Goal: Task Accomplishment & Management: Complete application form

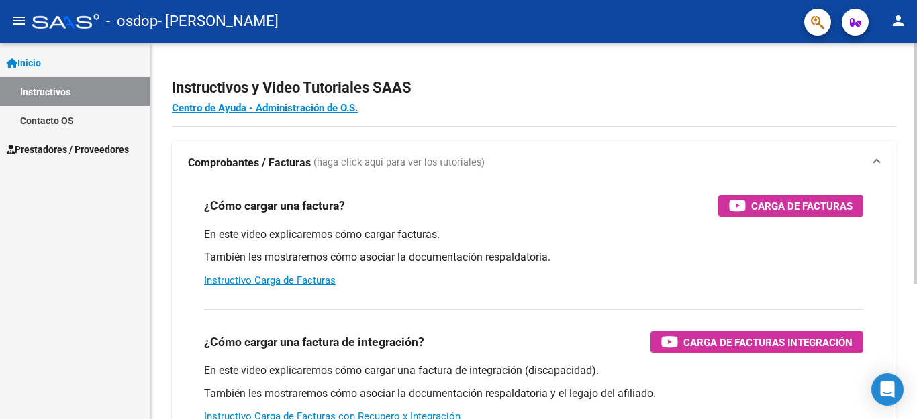
scroll to position [134, 0]
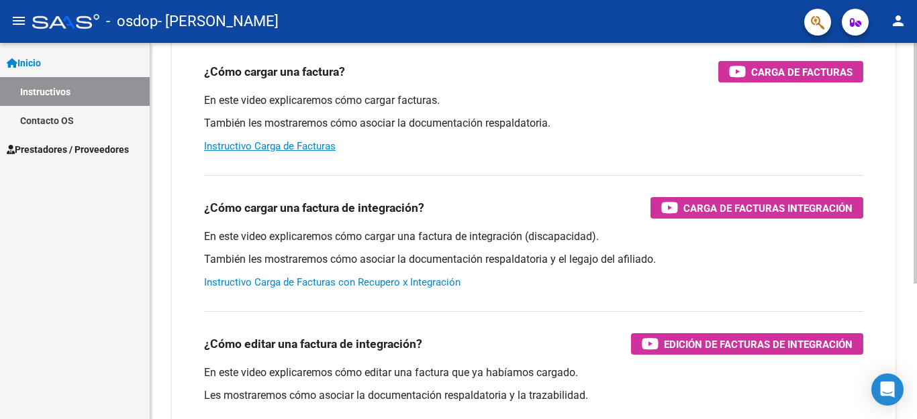
click at [385, 277] on link "Instructivo Carga de Facturas con Recupero x Integración" at bounding box center [332, 283] width 256 height 12
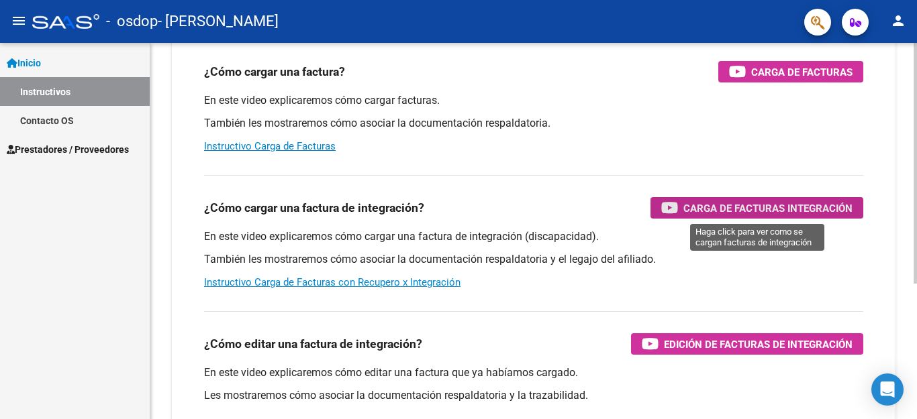
click at [730, 216] on span "Carga de Facturas Integración" at bounding box center [767, 208] width 169 height 17
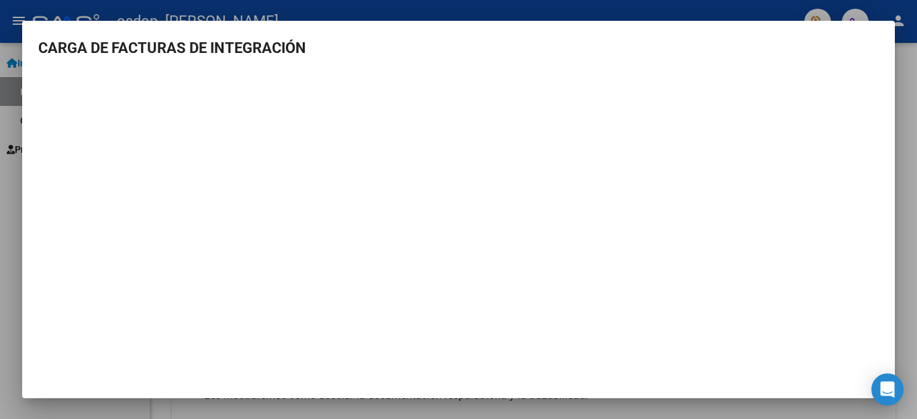
click at [883, 191] on mat-dialog-content "CARGA DE FACTURAS DE INTEGRACIÓN" at bounding box center [458, 207] width 872 height 340
click at [42, 69] on mat-dialog-content "CARGA DE FACTURAS DE INTEGRACIÓN" at bounding box center [458, 207] width 872 height 340
click at [0, 225] on div at bounding box center [458, 209] width 917 height 419
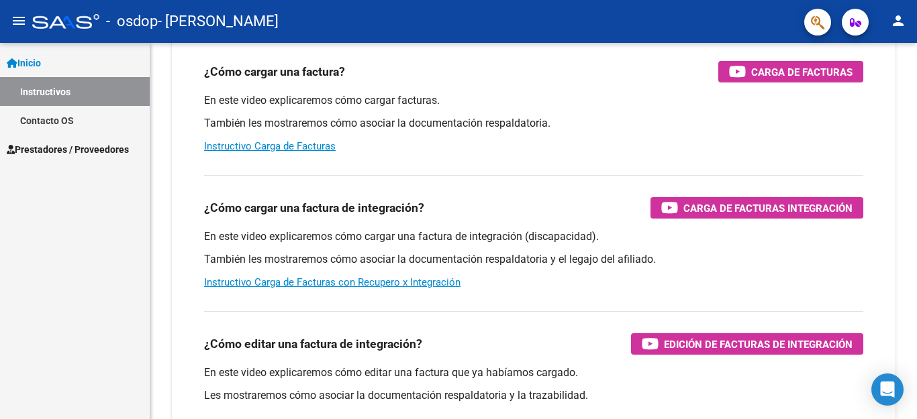
click at [110, 152] on span "Prestadores / Proveedores" at bounding box center [68, 149] width 122 height 15
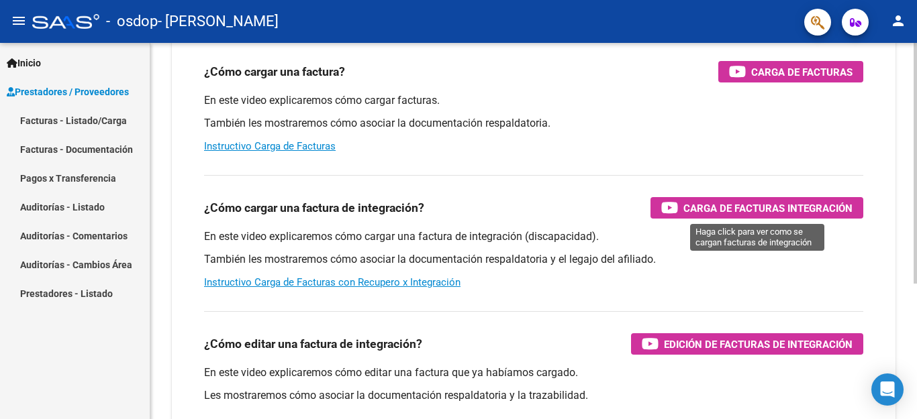
click at [720, 212] on span "Carga de Facturas Integración" at bounding box center [767, 208] width 169 height 17
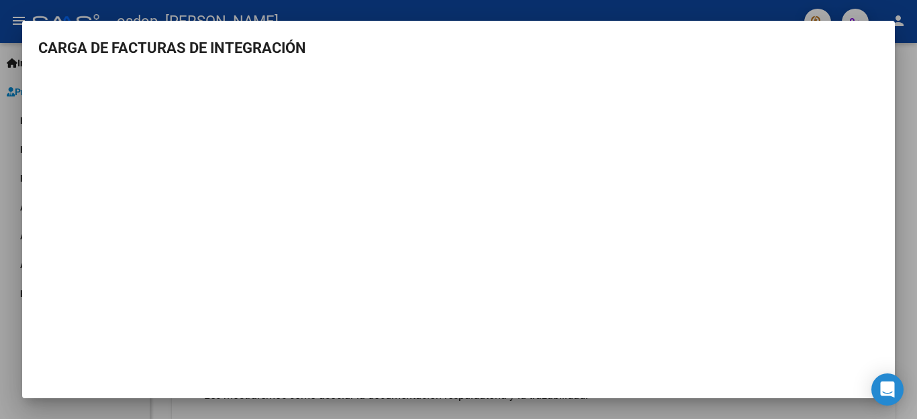
click at [11, 214] on div at bounding box center [458, 209] width 917 height 419
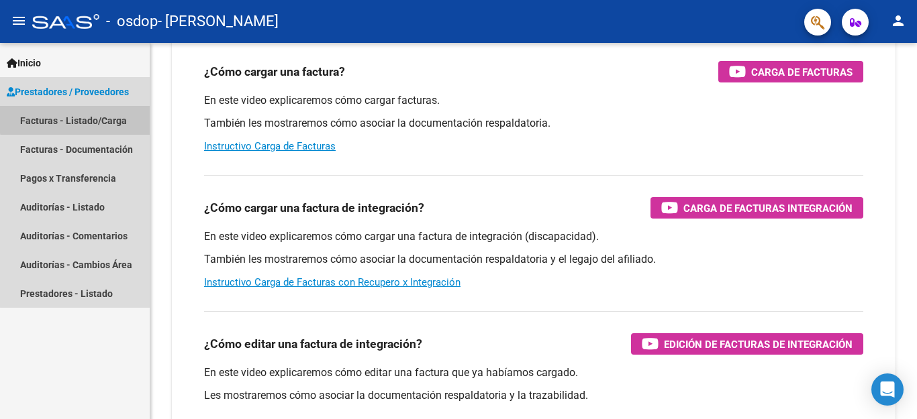
click at [80, 119] on link "Facturas - Listado/Carga" at bounding box center [75, 120] width 150 height 29
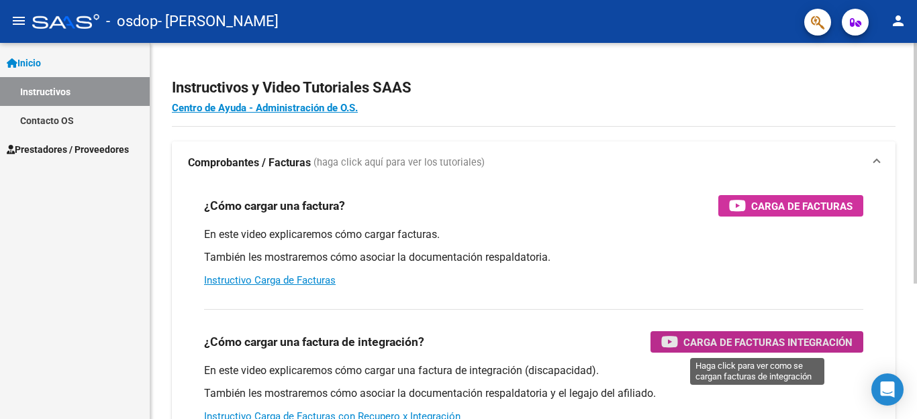
click at [769, 343] on span "Carga de Facturas Integración" at bounding box center [767, 342] width 169 height 17
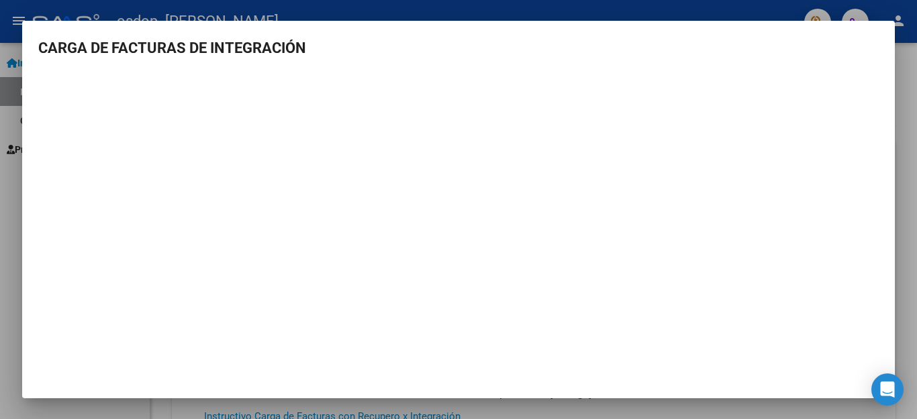
click at [11, 195] on div at bounding box center [458, 209] width 917 height 419
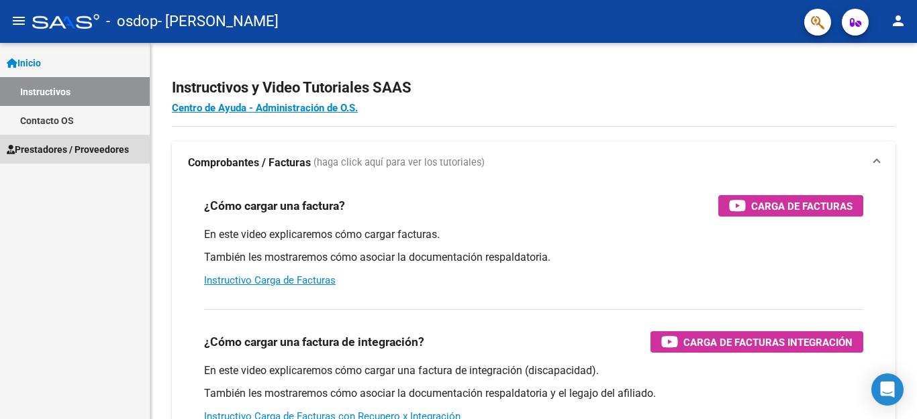
click at [98, 150] on span "Prestadores / Proveedores" at bounding box center [68, 149] width 122 height 15
click at [107, 151] on span "Prestadores / Proveedores" at bounding box center [68, 149] width 122 height 15
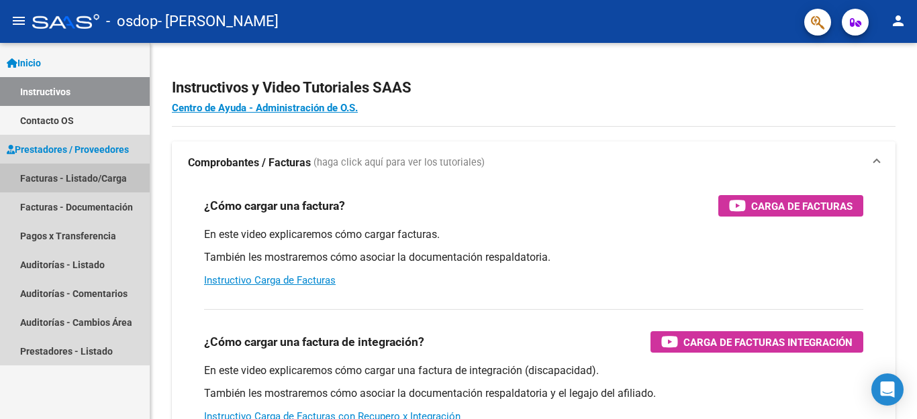
click at [102, 178] on link "Facturas - Listado/Carga" at bounding box center [75, 178] width 150 height 29
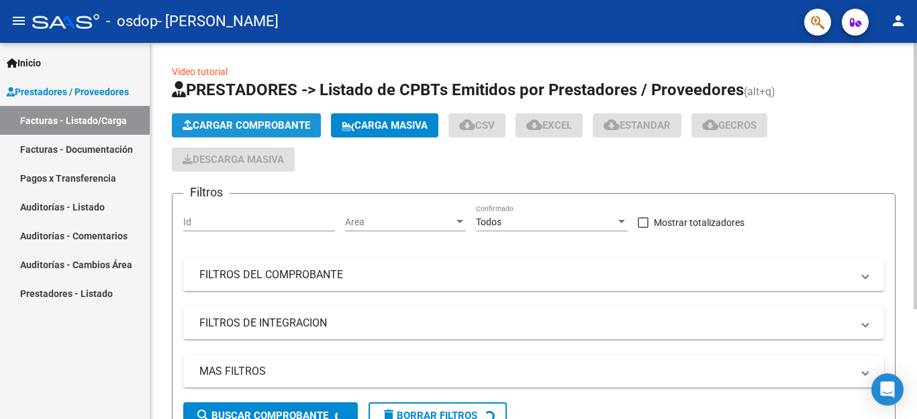
click at [239, 118] on button "Cargar Comprobante" at bounding box center [246, 125] width 149 height 24
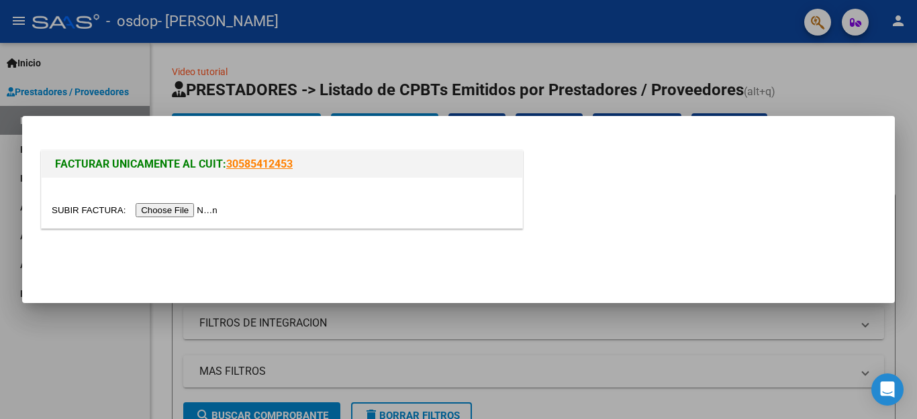
click at [201, 212] on input "file" at bounding box center [137, 210] width 170 height 14
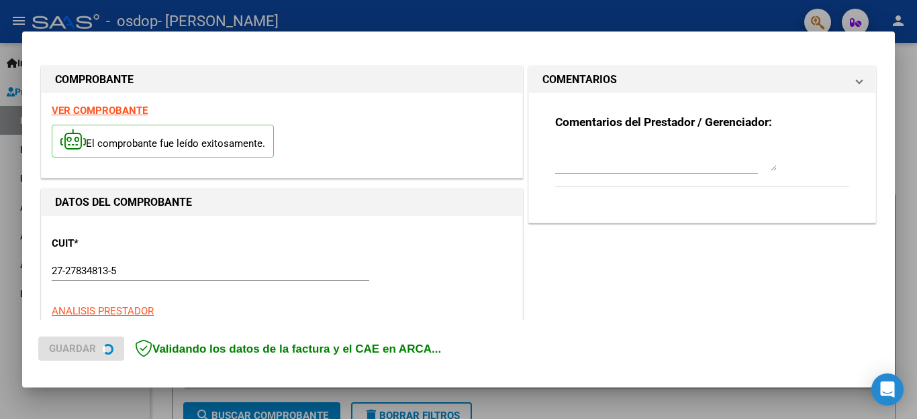
scroll to position [332, 0]
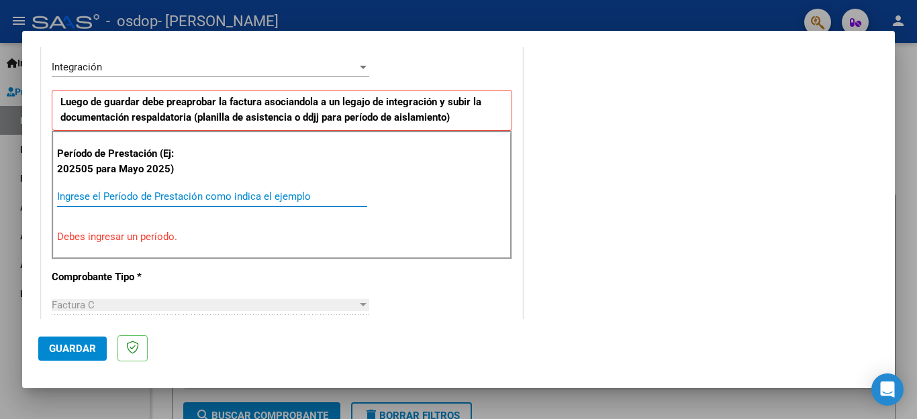
click at [72, 196] on input "Ingrese el Período de Prestación como indica el ejemplo" at bounding box center [212, 197] width 310 height 12
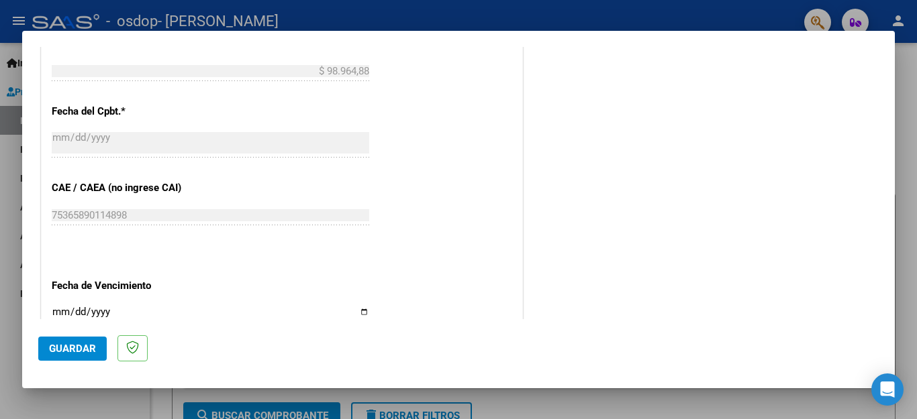
scroll to position [801, 0]
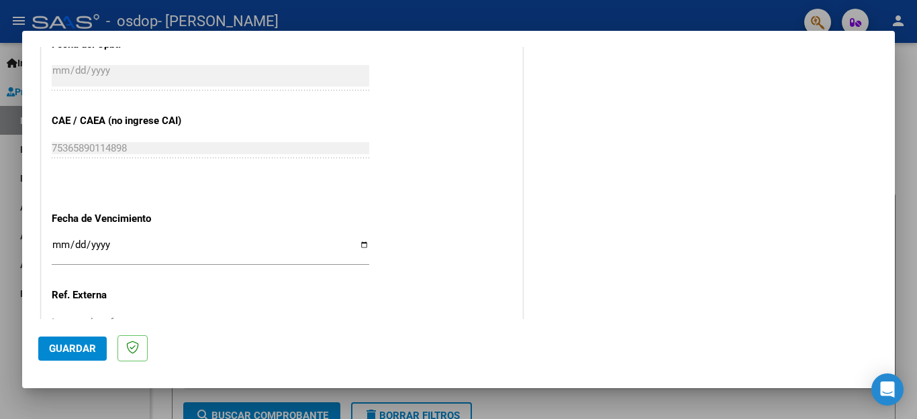
type input "202508"
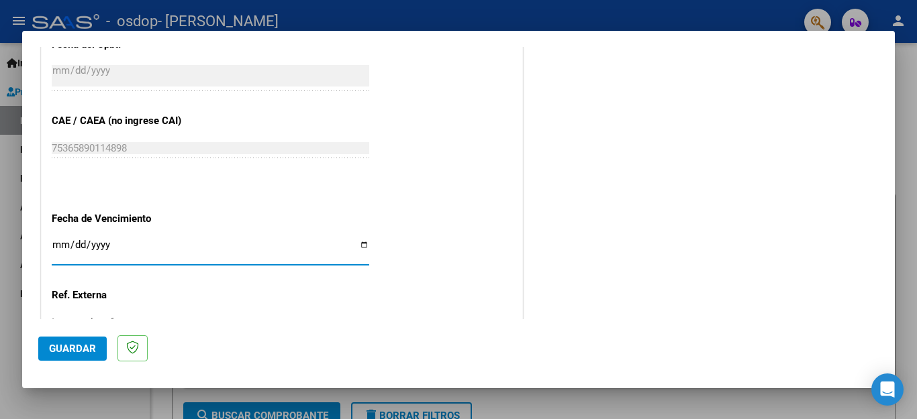
click at [356, 240] on input "Ingresar la fecha" at bounding box center [210, 250] width 317 height 21
type input "[DATE]"
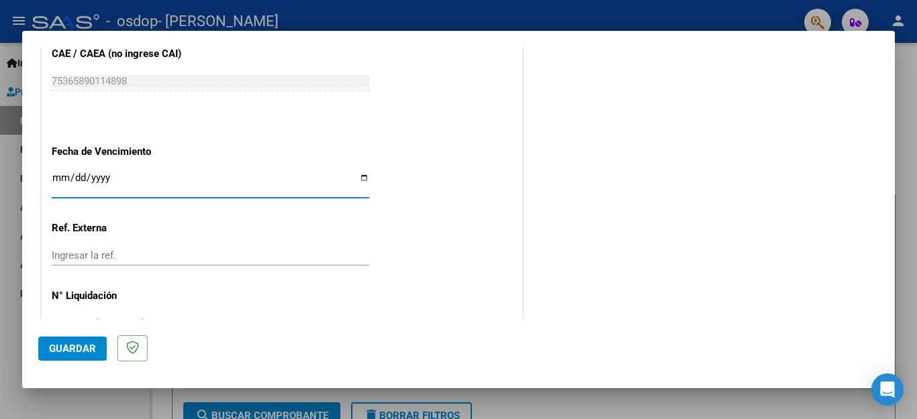
scroll to position [892, 0]
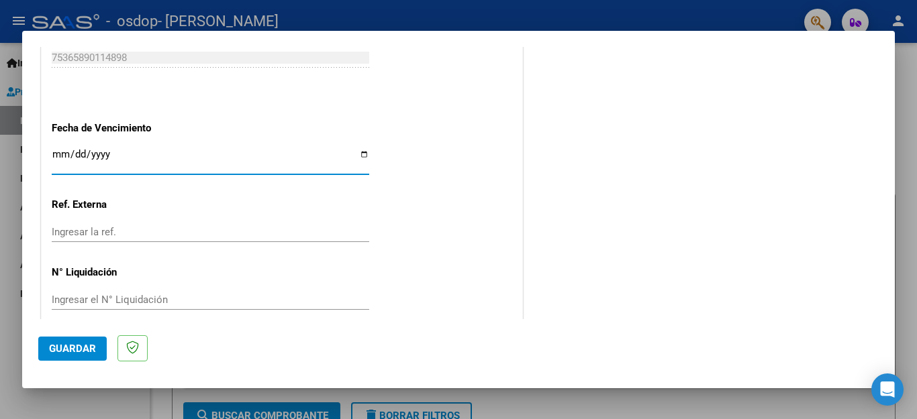
click at [73, 343] on span "Guardar" at bounding box center [72, 349] width 47 height 12
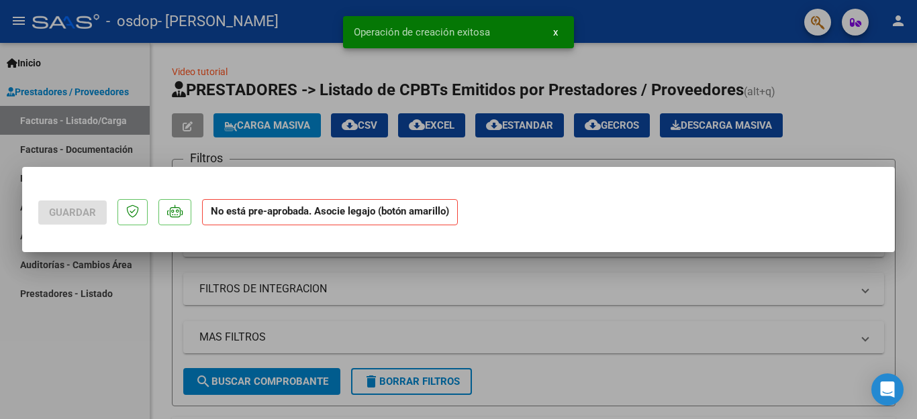
scroll to position [0, 0]
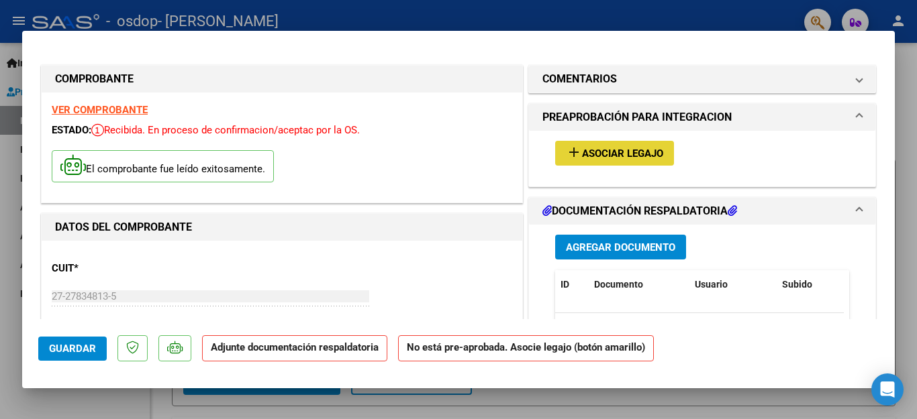
click at [605, 153] on span "Asociar Legajo" at bounding box center [622, 154] width 81 height 12
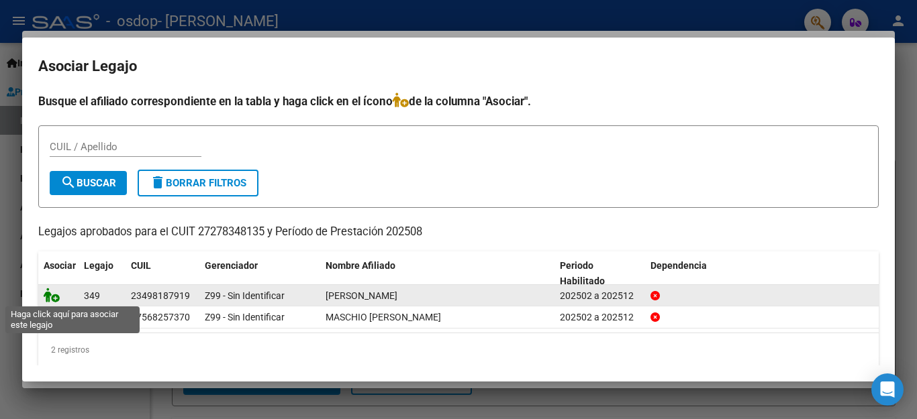
click at [50, 297] on icon at bounding box center [52, 295] width 16 height 15
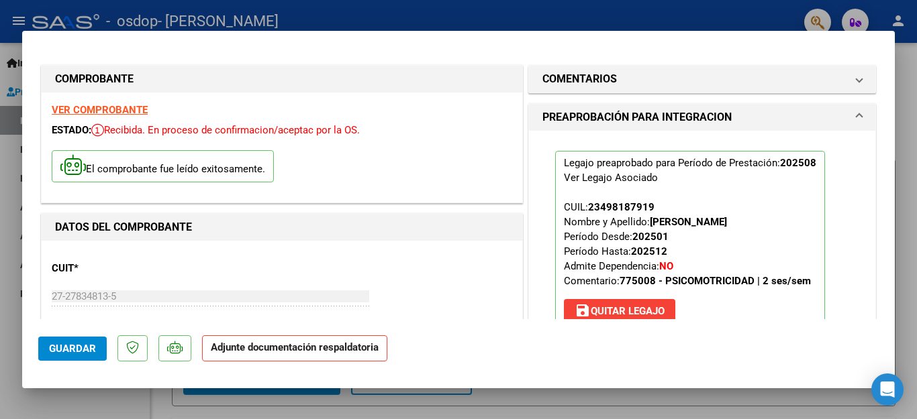
scroll to position [201, 0]
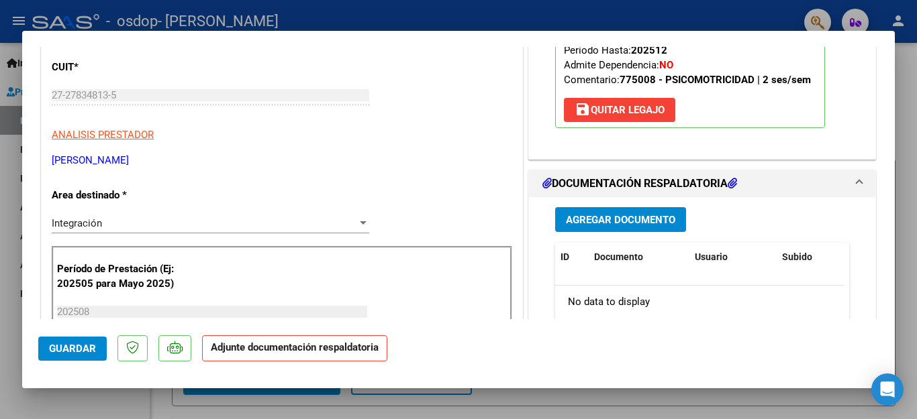
click at [608, 223] on span "Agregar Documento" at bounding box center [620, 220] width 109 height 12
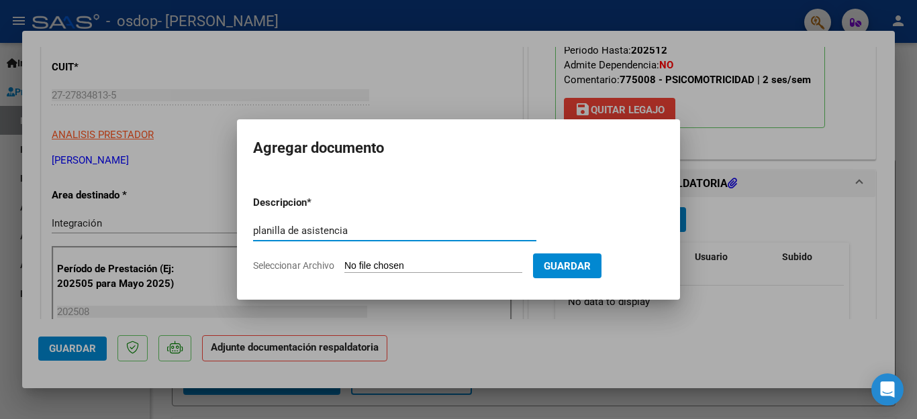
type input "planilla de asistencia"
click at [298, 262] on span "Seleccionar Archivo" at bounding box center [293, 265] width 81 height 11
click at [344, 262] on input "Seleccionar Archivo" at bounding box center [433, 266] width 178 height 13
type input "C:\fakepath\psm asistencia [PERSON_NAME].pdf"
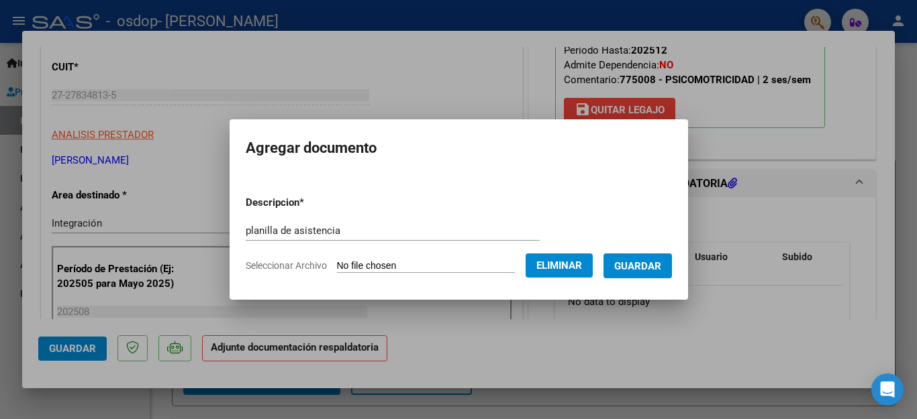
click at [638, 263] on span "Guardar" at bounding box center [637, 266] width 47 height 12
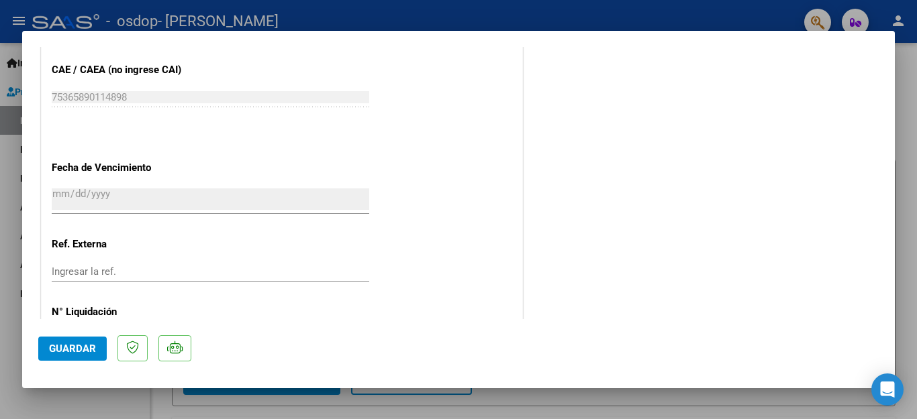
scroll to position [912, 0]
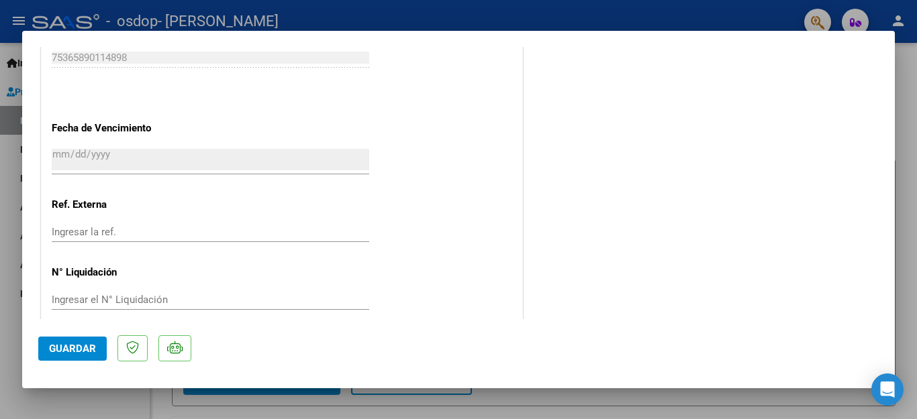
click at [86, 344] on span "Guardar" at bounding box center [72, 349] width 47 height 12
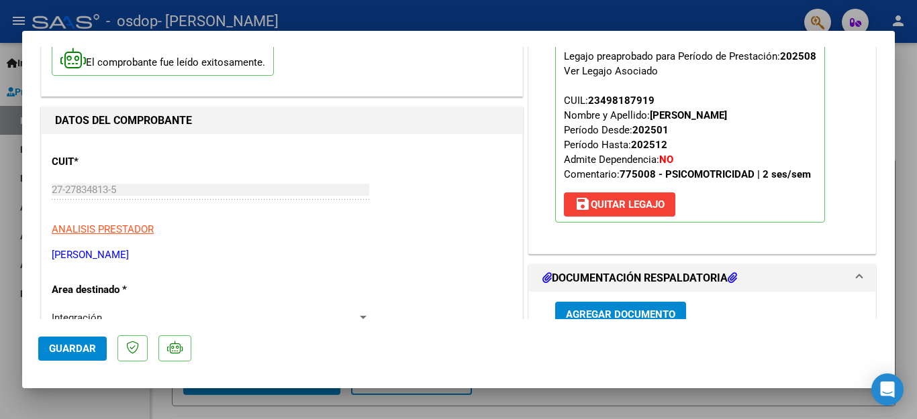
scroll to position [0, 0]
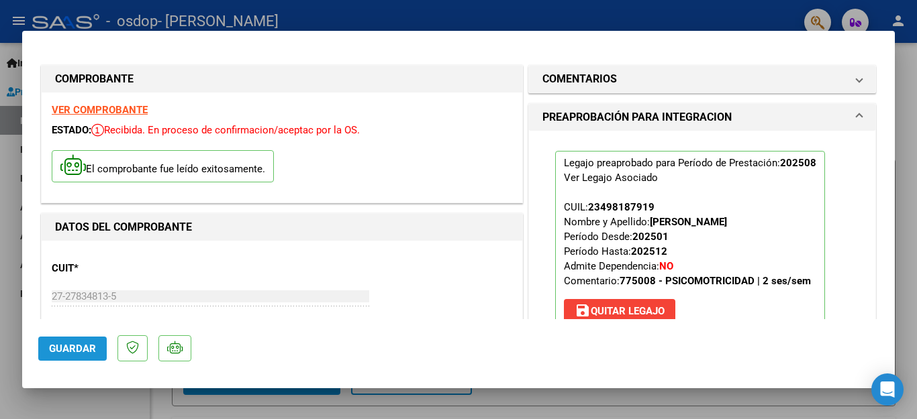
click at [81, 350] on span "Guardar" at bounding box center [72, 349] width 47 height 12
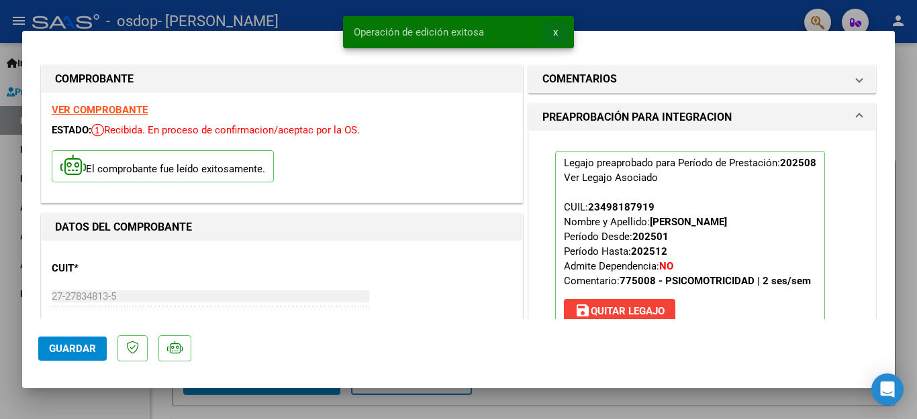
click at [556, 33] on span "x" at bounding box center [555, 32] width 5 height 12
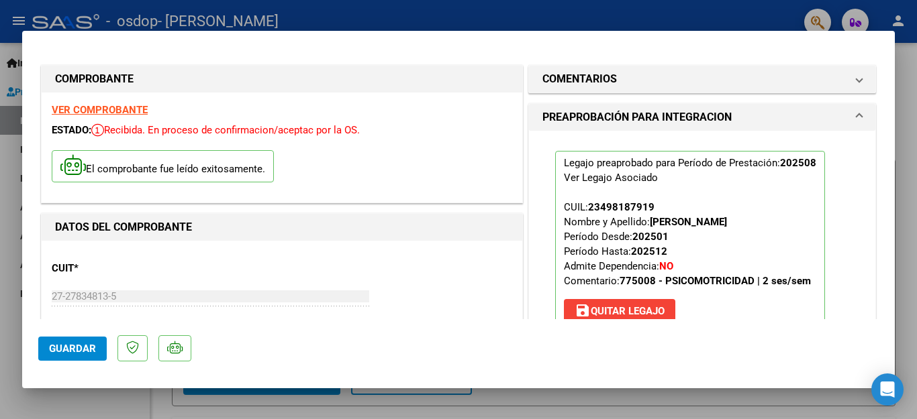
click at [11, 222] on div at bounding box center [458, 209] width 917 height 419
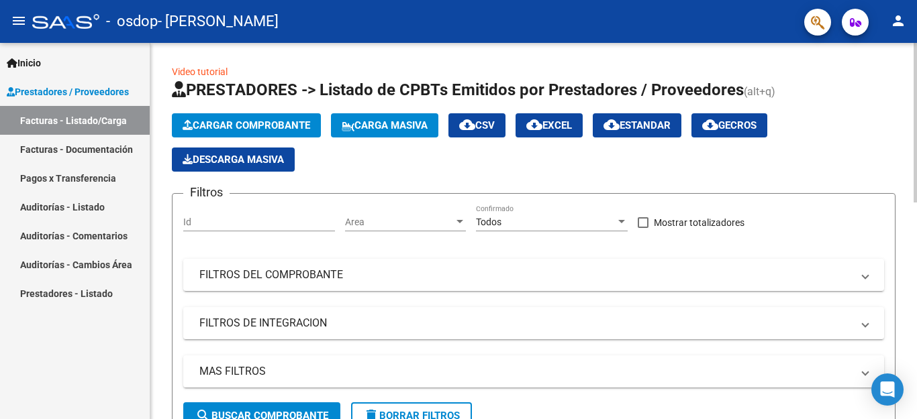
click at [228, 124] on span "Cargar Comprobante" at bounding box center [247, 125] width 128 height 12
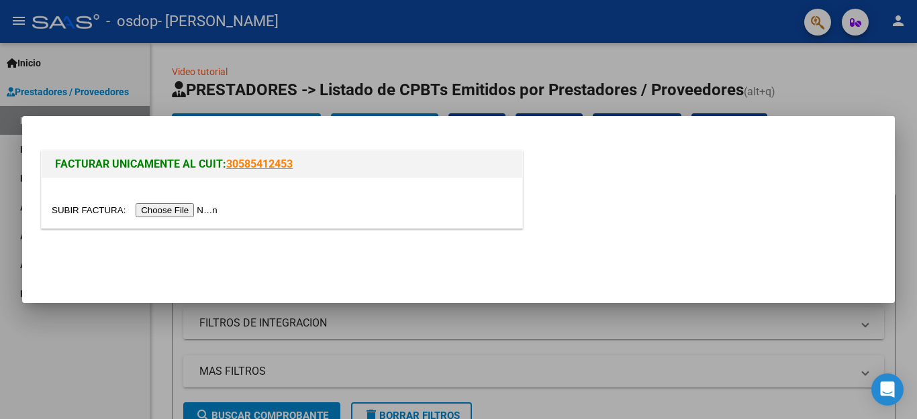
click at [201, 207] on input "file" at bounding box center [137, 210] width 170 height 14
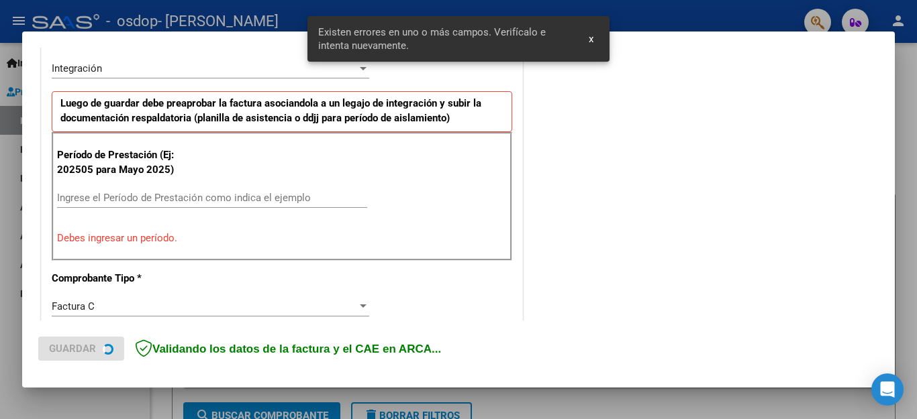
scroll to position [332, 0]
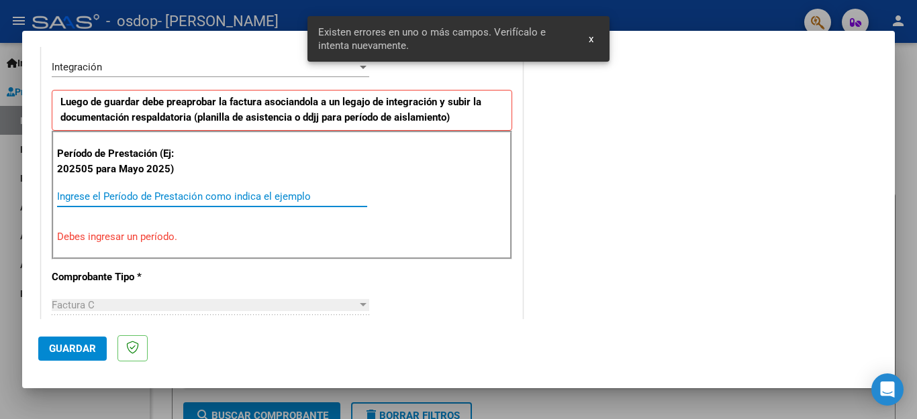
click at [77, 195] on input "Ingrese el Período de Prestación como indica el ejemplo" at bounding box center [212, 197] width 310 height 12
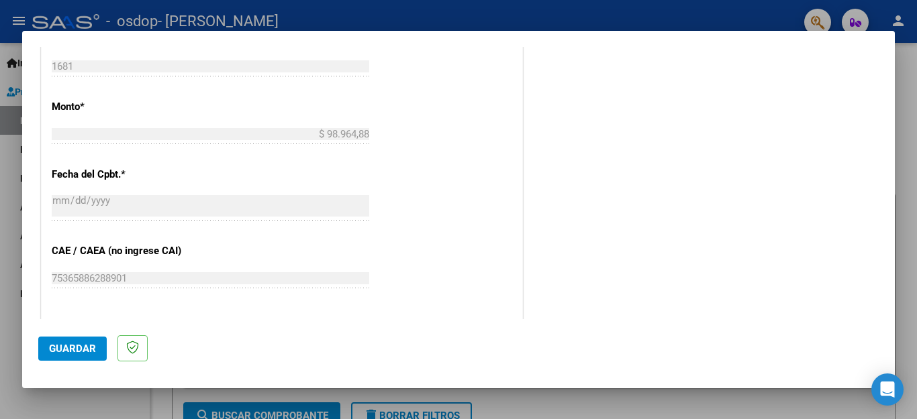
scroll to position [738, 0]
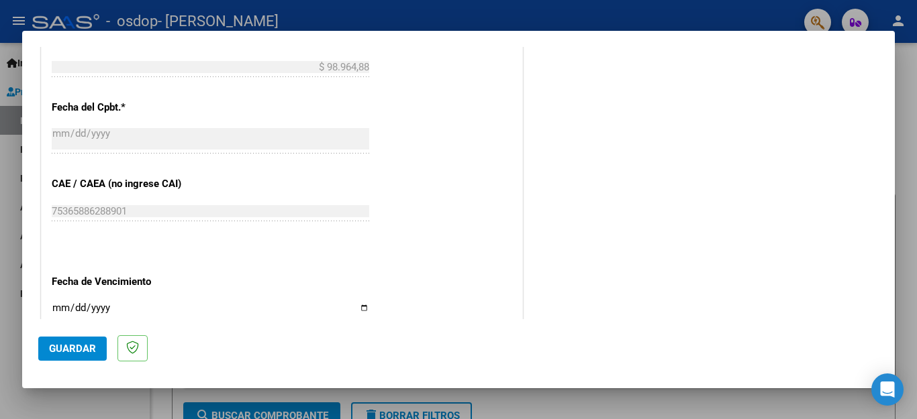
type input "202508"
click at [364, 303] on input "Ingresar la fecha" at bounding box center [210, 313] width 317 height 21
click at [358, 303] on input "Ingresar la fecha" at bounding box center [210, 313] width 317 height 21
type input "[DATE]"
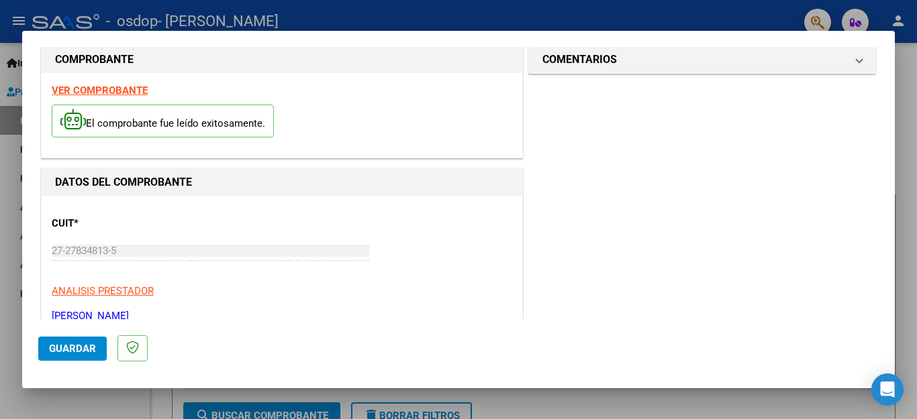
scroll to position [0, 0]
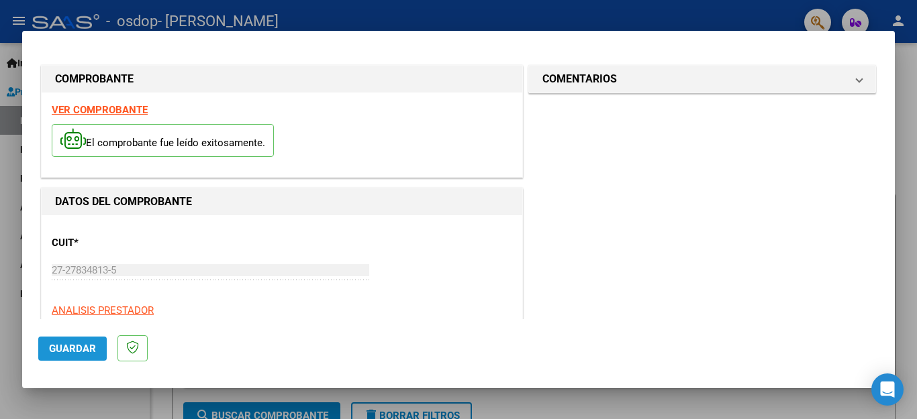
click at [91, 352] on span "Guardar" at bounding box center [72, 349] width 47 height 12
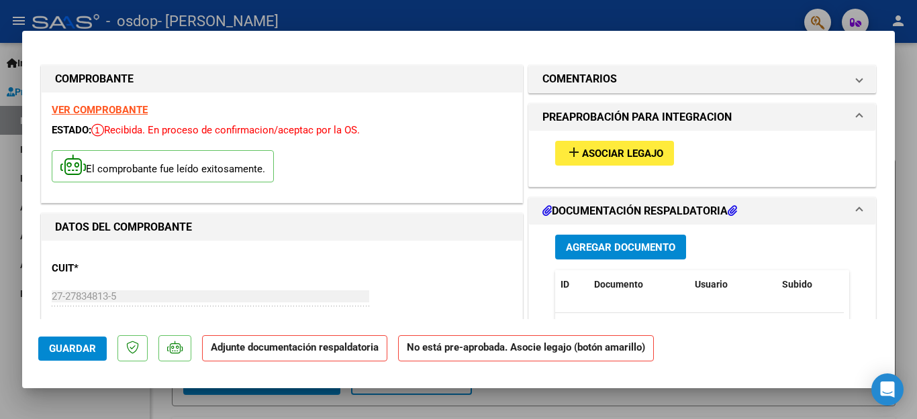
click at [627, 155] on span "Asociar Legajo" at bounding box center [622, 154] width 81 height 12
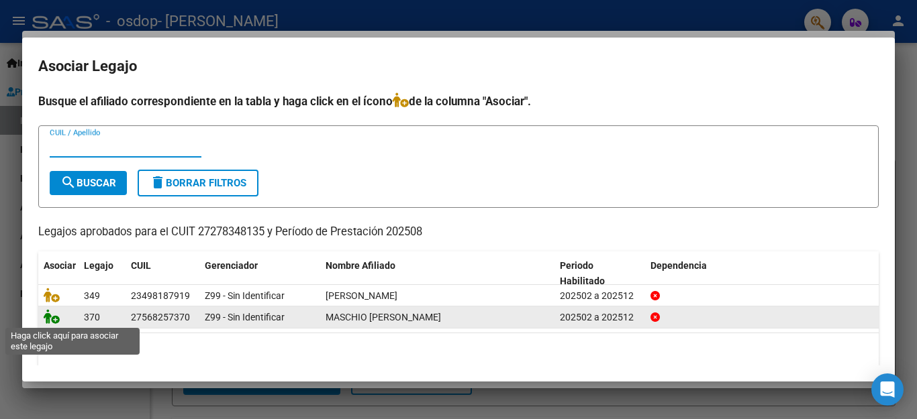
click at [54, 321] on icon at bounding box center [52, 316] width 16 height 15
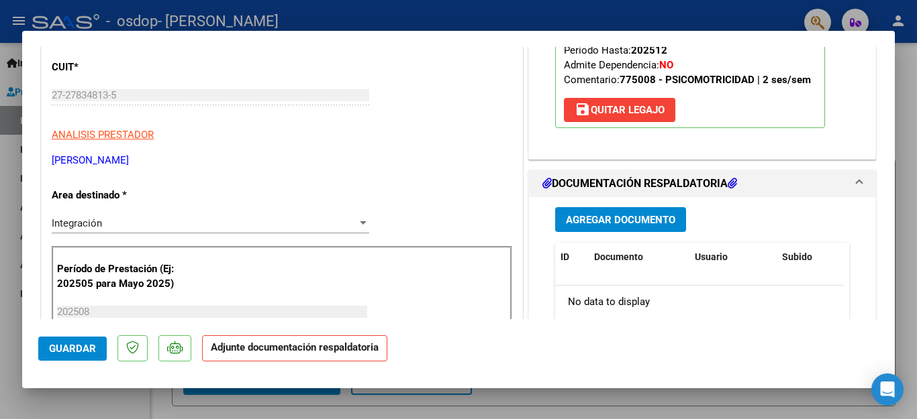
scroll to position [268, 0]
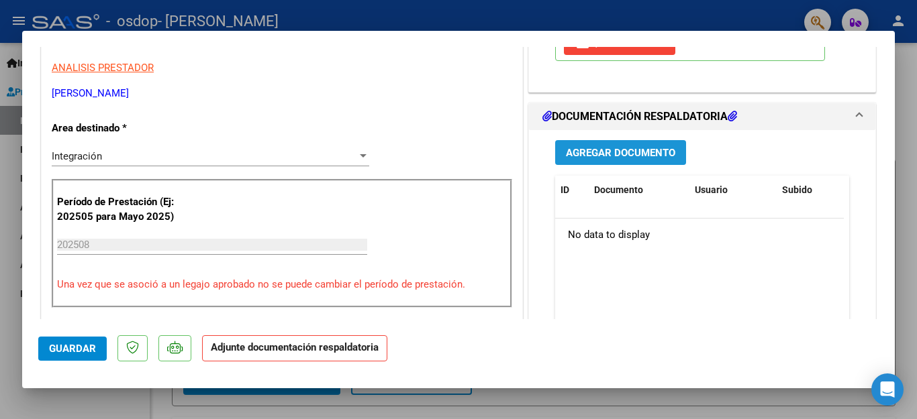
click at [627, 149] on span "Agregar Documento" at bounding box center [620, 153] width 109 height 12
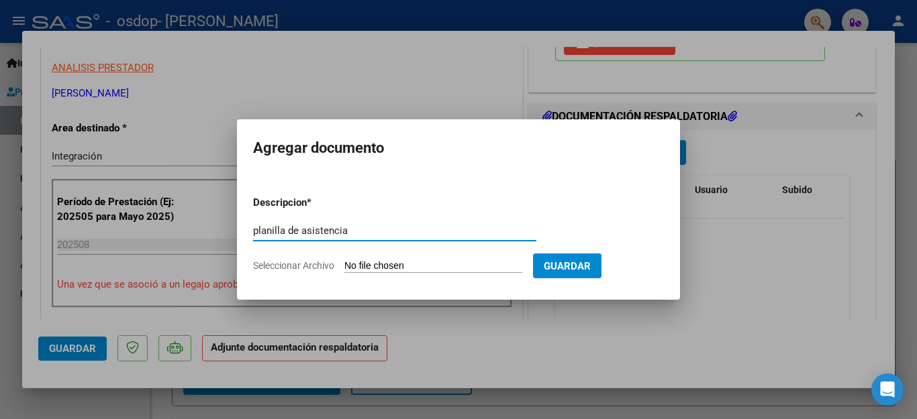
type input "planilla de asistencia"
click at [285, 263] on span "Seleccionar Archivo" at bounding box center [293, 265] width 81 height 11
click at [344, 263] on input "Seleccionar Archivo" at bounding box center [433, 266] width 178 height 13
type input "C:\fakepath\psm asistencia [PERSON_NAME]pdf"
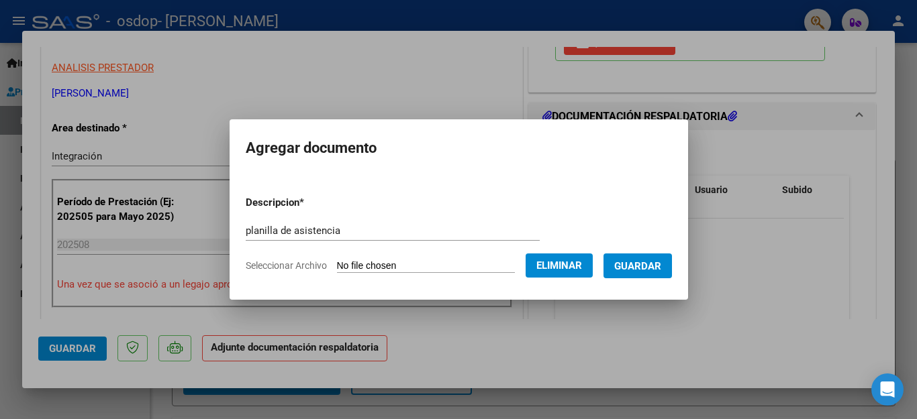
click at [650, 271] on span "Guardar" at bounding box center [637, 266] width 47 height 12
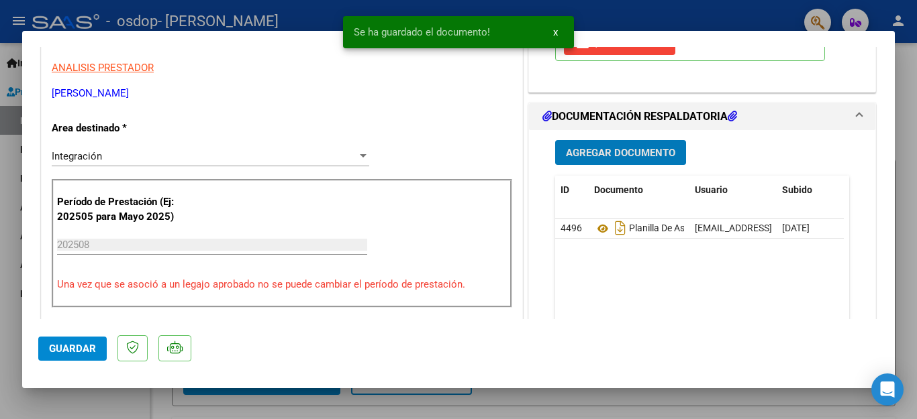
scroll to position [470, 0]
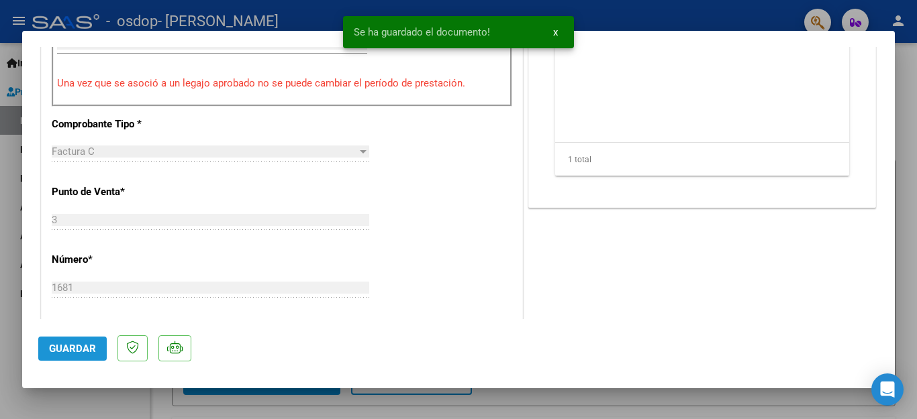
click at [70, 345] on span "Guardar" at bounding box center [72, 349] width 47 height 12
click at [552, 33] on button "x" at bounding box center [555, 32] width 26 height 24
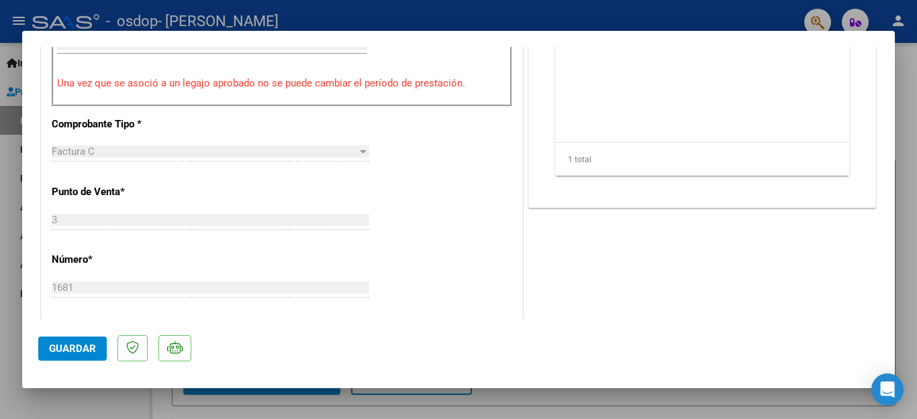
click at [10, 189] on div at bounding box center [458, 209] width 917 height 419
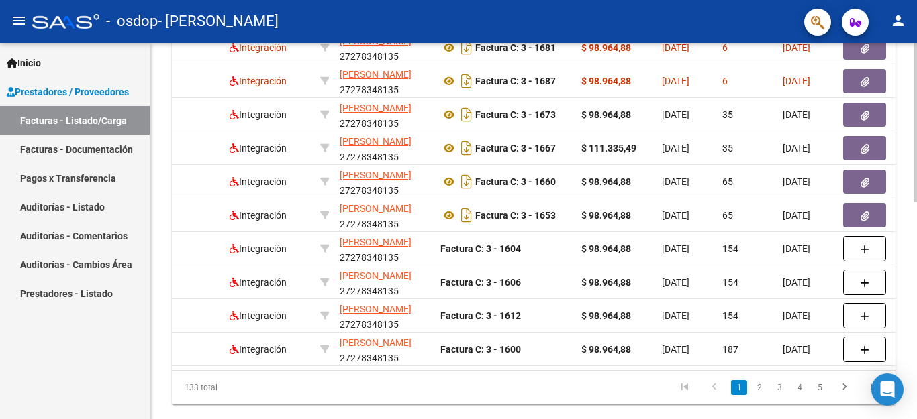
scroll to position [0, 33]
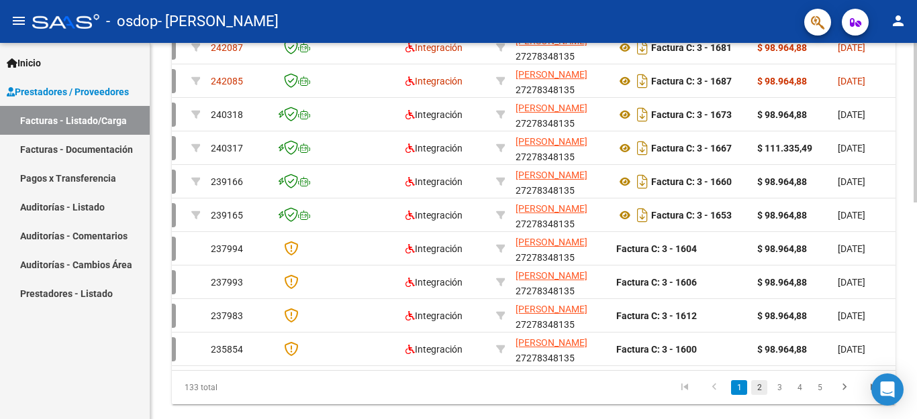
click at [754, 395] on link "2" at bounding box center [759, 388] width 16 height 15
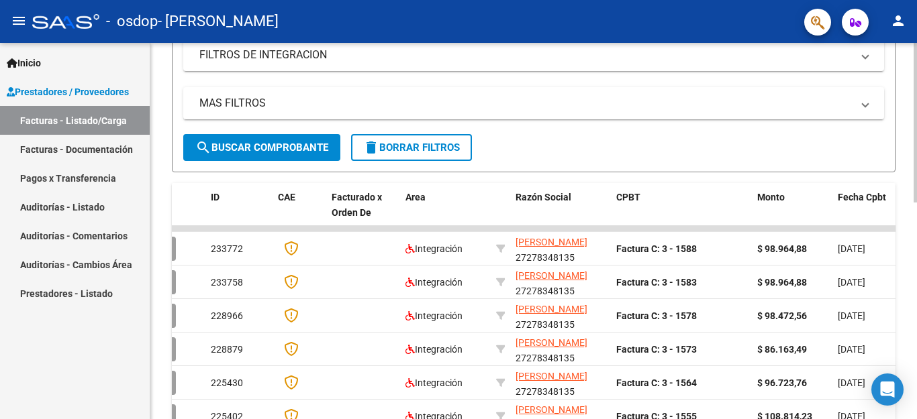
scroll to position [201, 0]
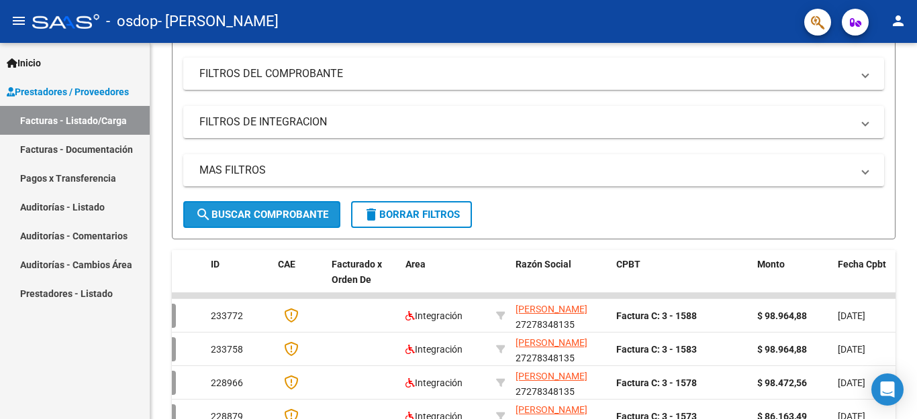
click at [248, 217] on span "search Buscar Comprobante" at bounding box center [261, 215] width 133 height 12
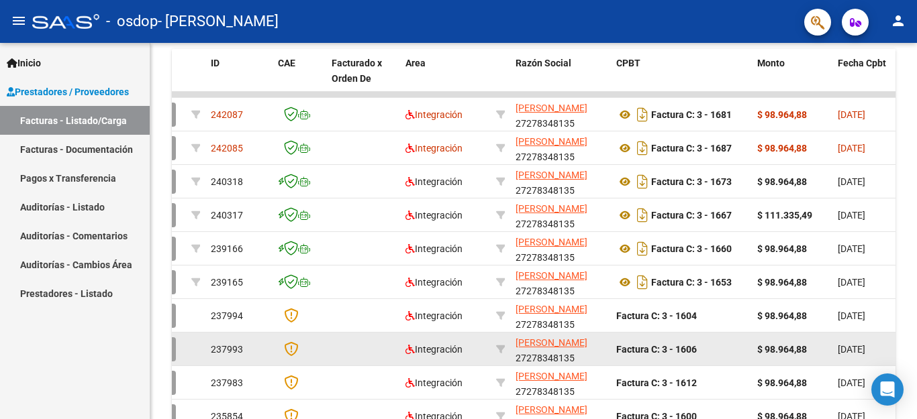
scroll to position [509, 0]
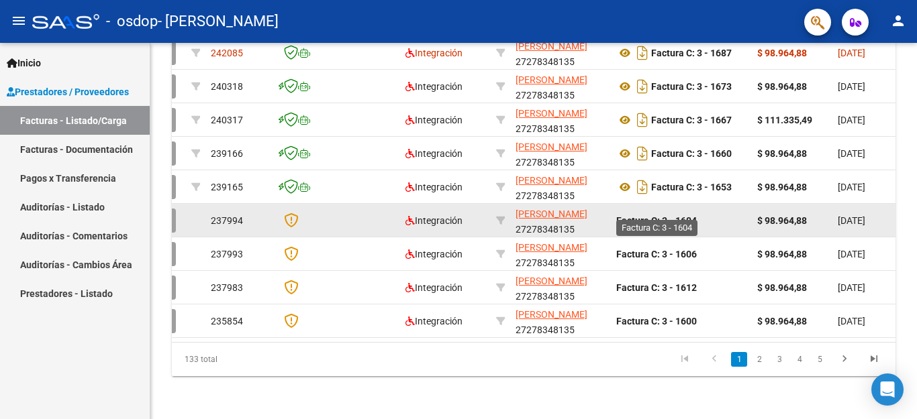
click at [657, 215] on strong "Factura C: 3 - 1604" at bounding box center [656, 220] width 81 height 11
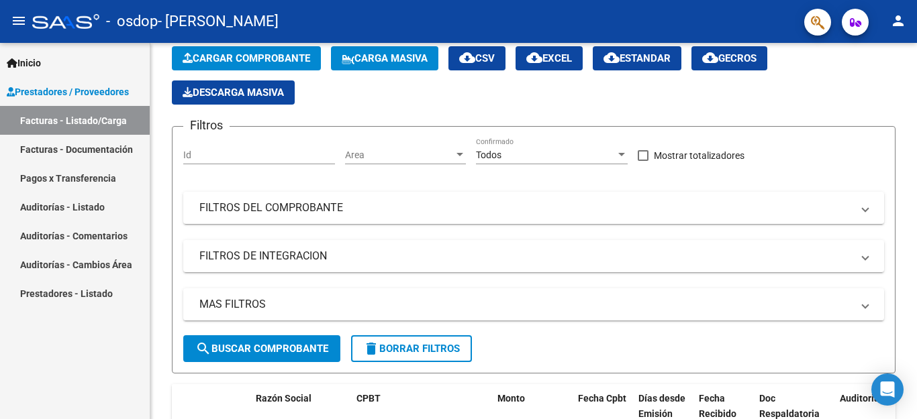
scroll to position [0, 0]
